Goal: Information Seeking & Learning: Learn about a topic

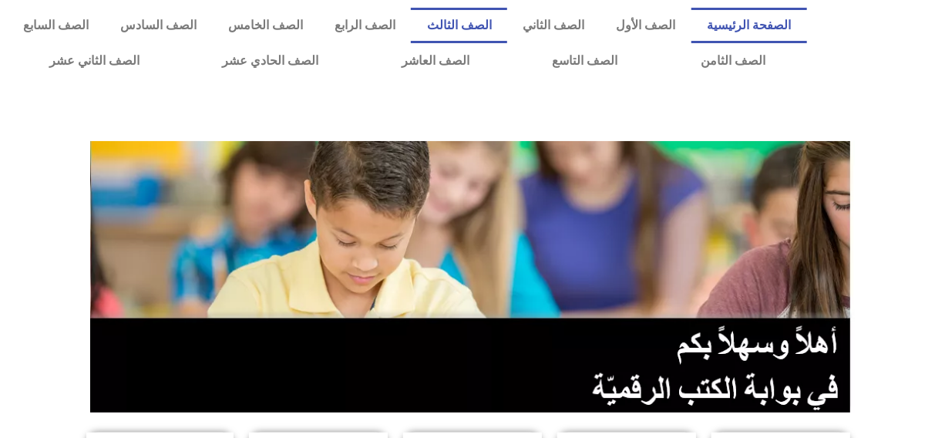
click at [486, 25] on link "الصف الثالث" at bounding box center [459, 25] width 96 height 35
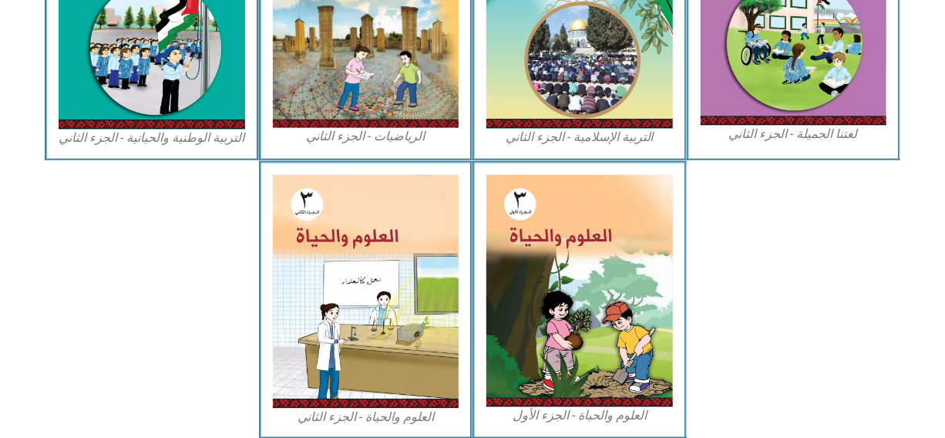
scroll to position [879, 0]
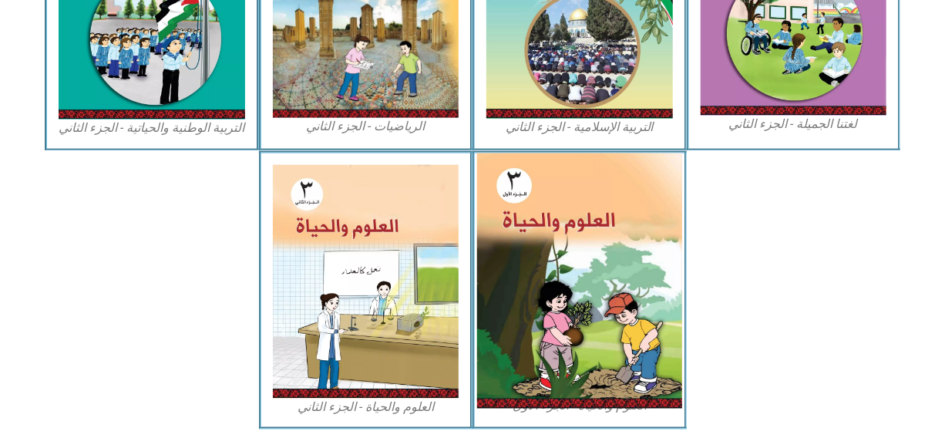
click at [626, 314] on img at bounding box center [579, 280] width 205 height 255
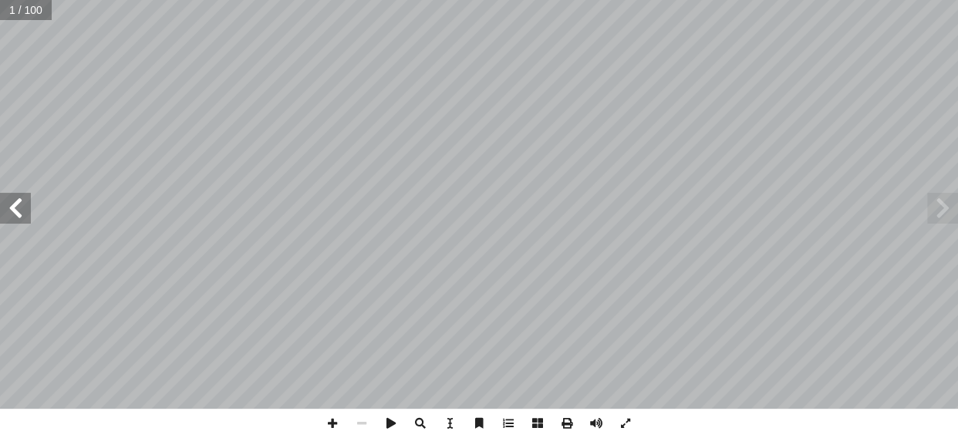
click at [22, 214] on span at bounding box center [15, 208] width 31 height 31
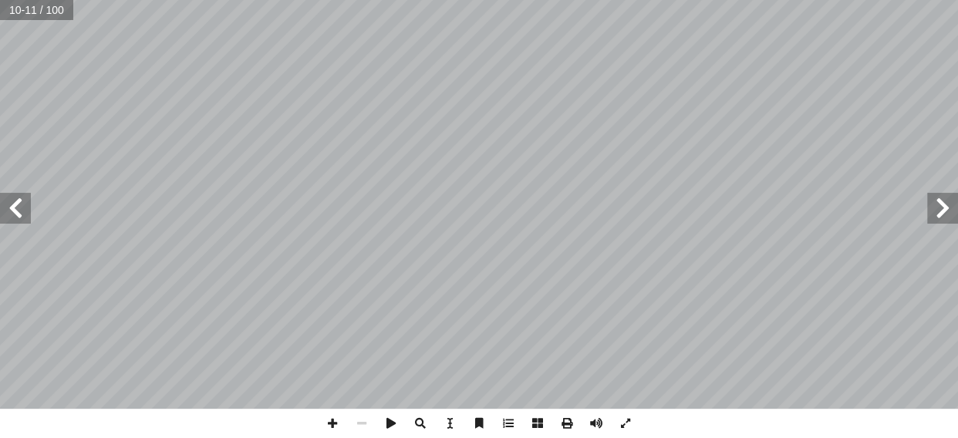
click at [22, 214] on span at bounding box center [15, 208] width 31 height 31
click at [328, 421] on span at bounding box center [332, 423] width 29 height 29
click at [15, 205] on span at bounding box center [15, 208] width 31 height 31
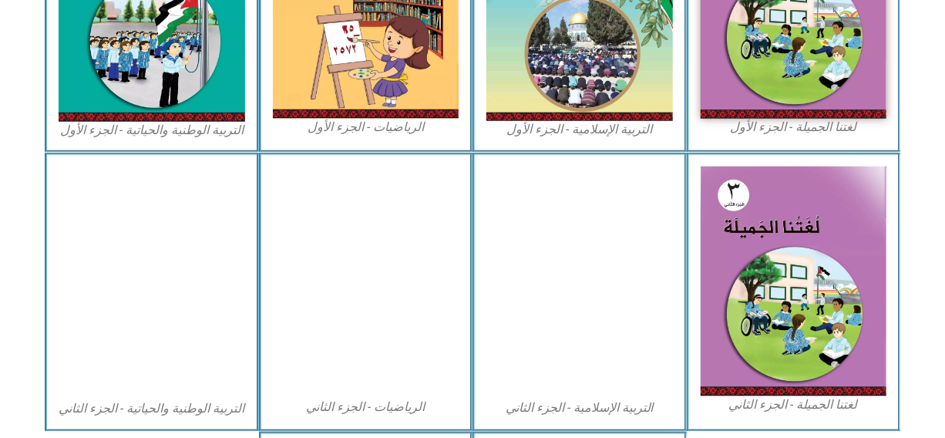
scroll to position [571, 0]
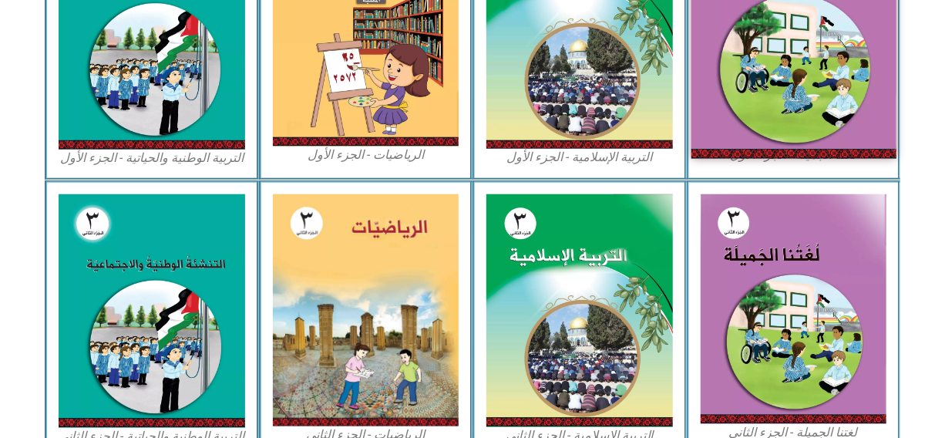
click at [798, 45] on img at bounding box center [793, 32] width 205 height 252
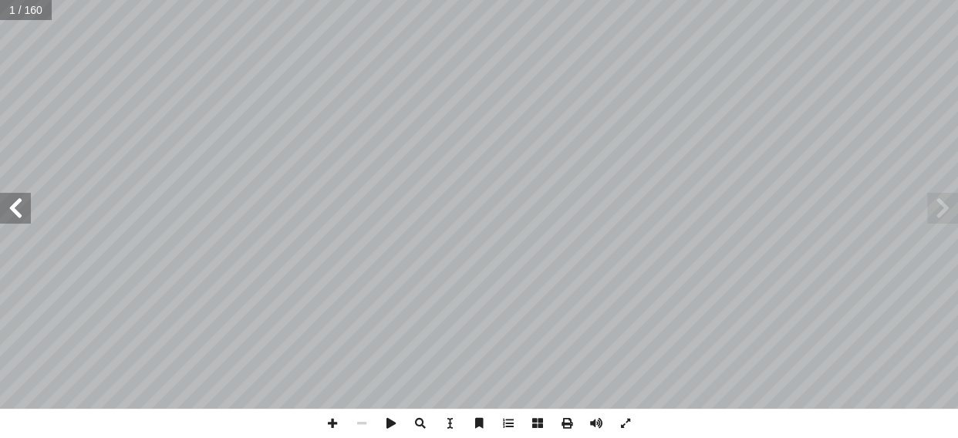
click at [21, 208] on span at bounding box center [15, 208] width 31 height 31
click at [14, 207] on span at bounding box center [15, 208] width 31 height 31
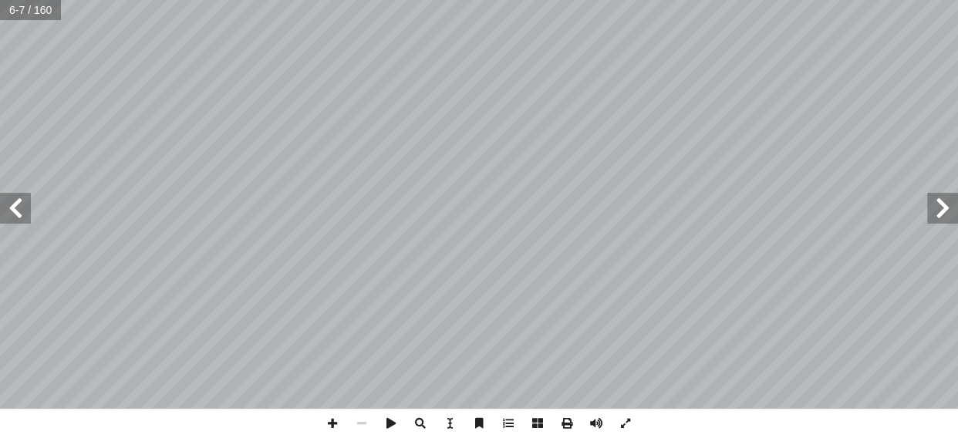
click at [14, 207] on span at bounding box center [15, 208] width 31 height 31
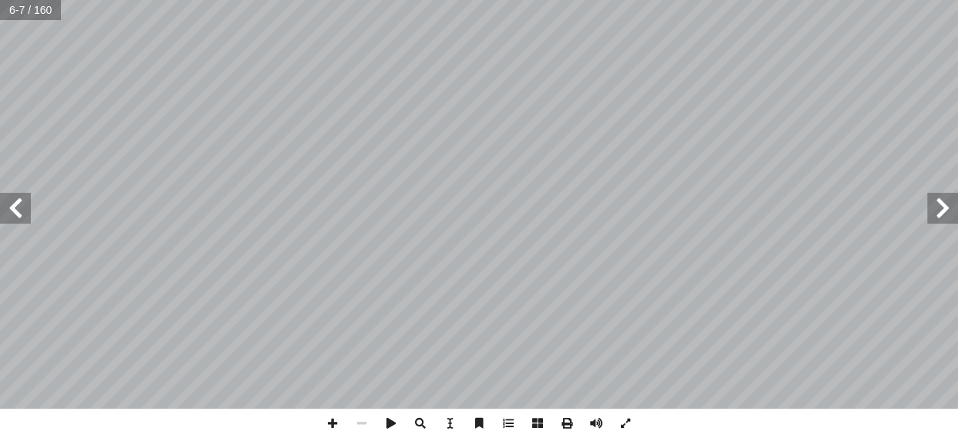
click at [14, 207] on span at bounding box center [15, 208] width 31 height 31
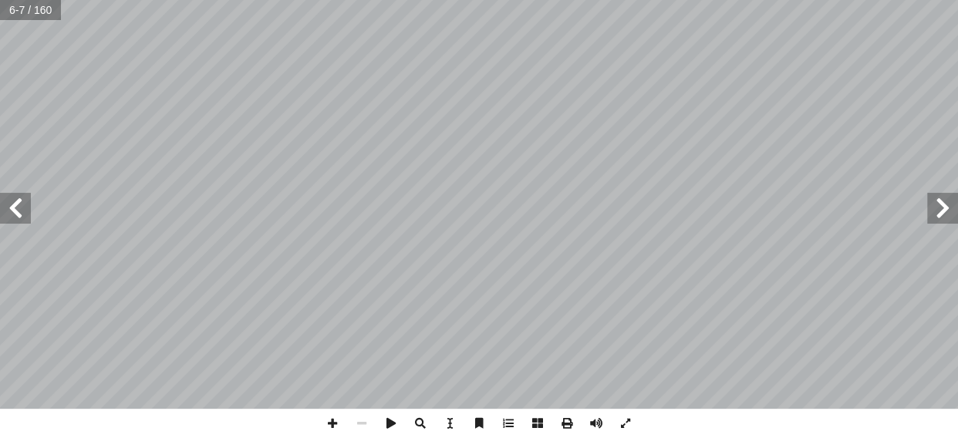
click at [14, 207] on span at bounding box center [15, 208] width 31 height 31
click at [328, 424] on span at bounding box center [332, 423] width 29 height 29
